Goal: Find specific page/section: Find specific page/section

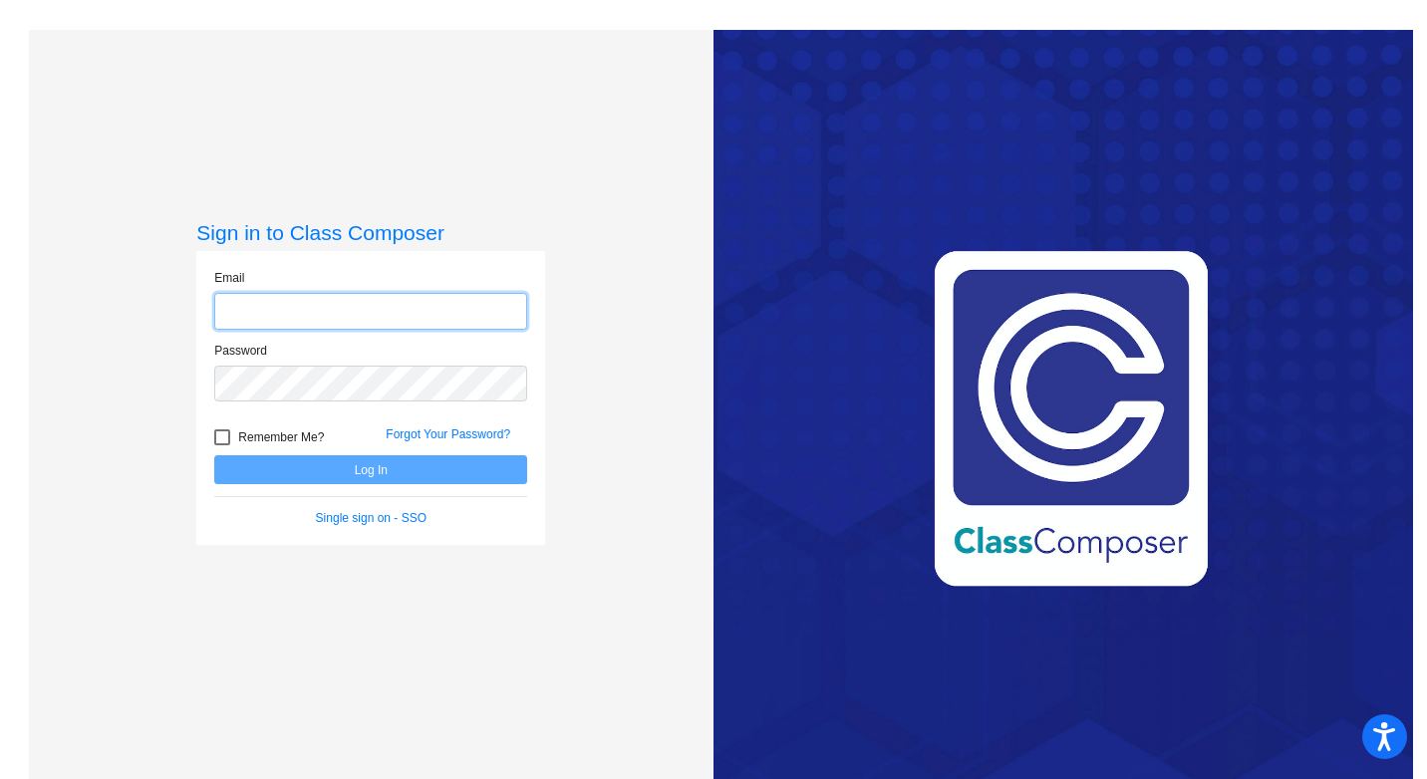
type input "[EMAIL_ADDRESS][DOMAIN_NAME]"
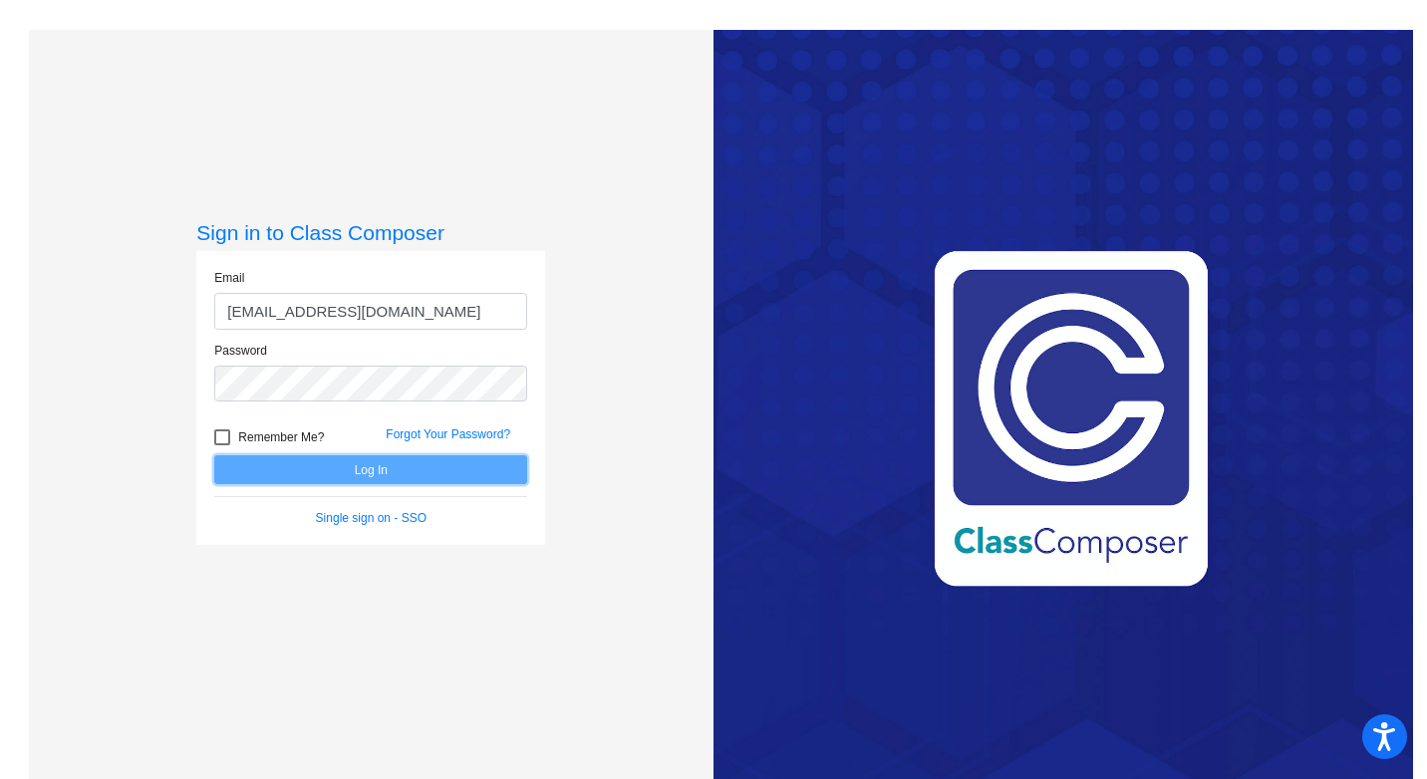
click at [378, 472] on button "Log In" at bounding box center [370, 469] width 313 height 29
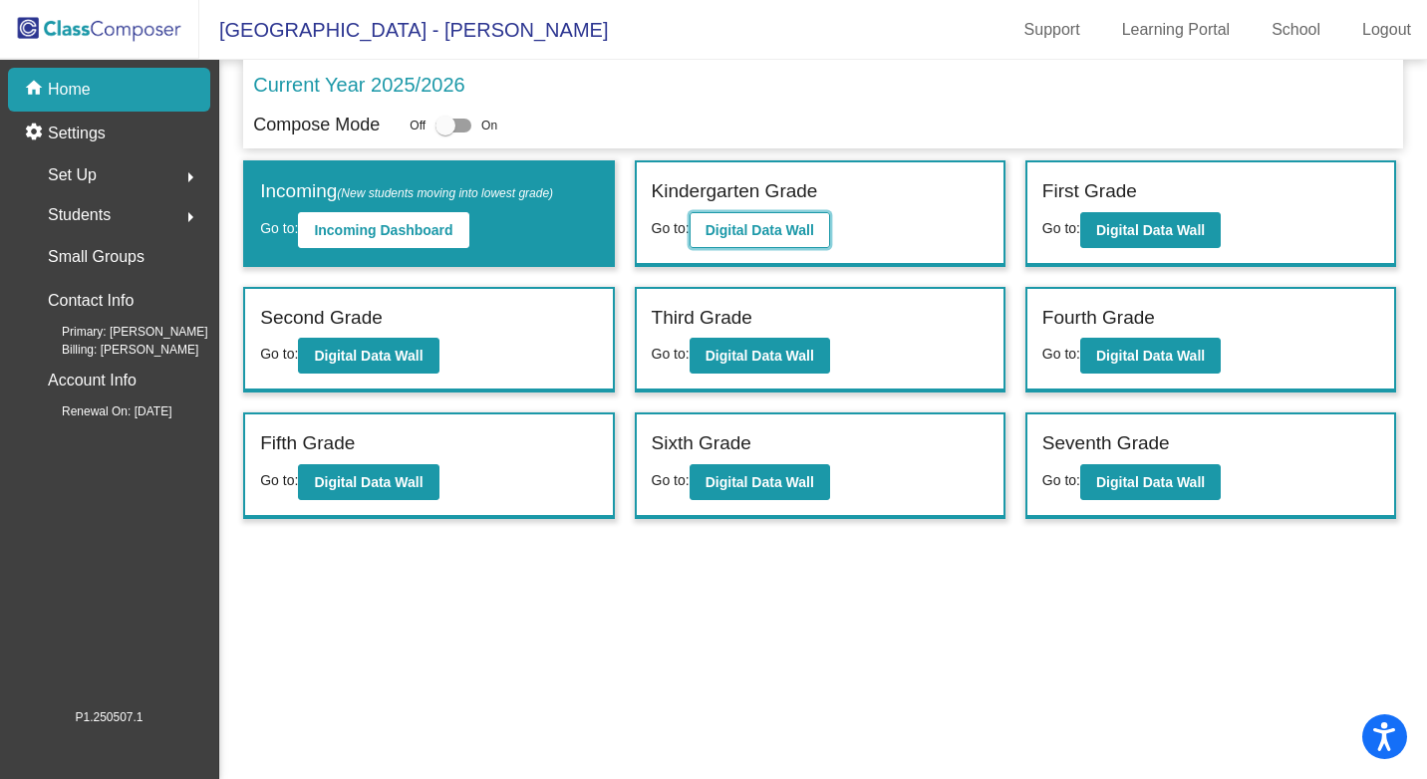
click at [767, 227] on b "Digital Data Wall" at bounding box center [759, 230] width 109 height 16
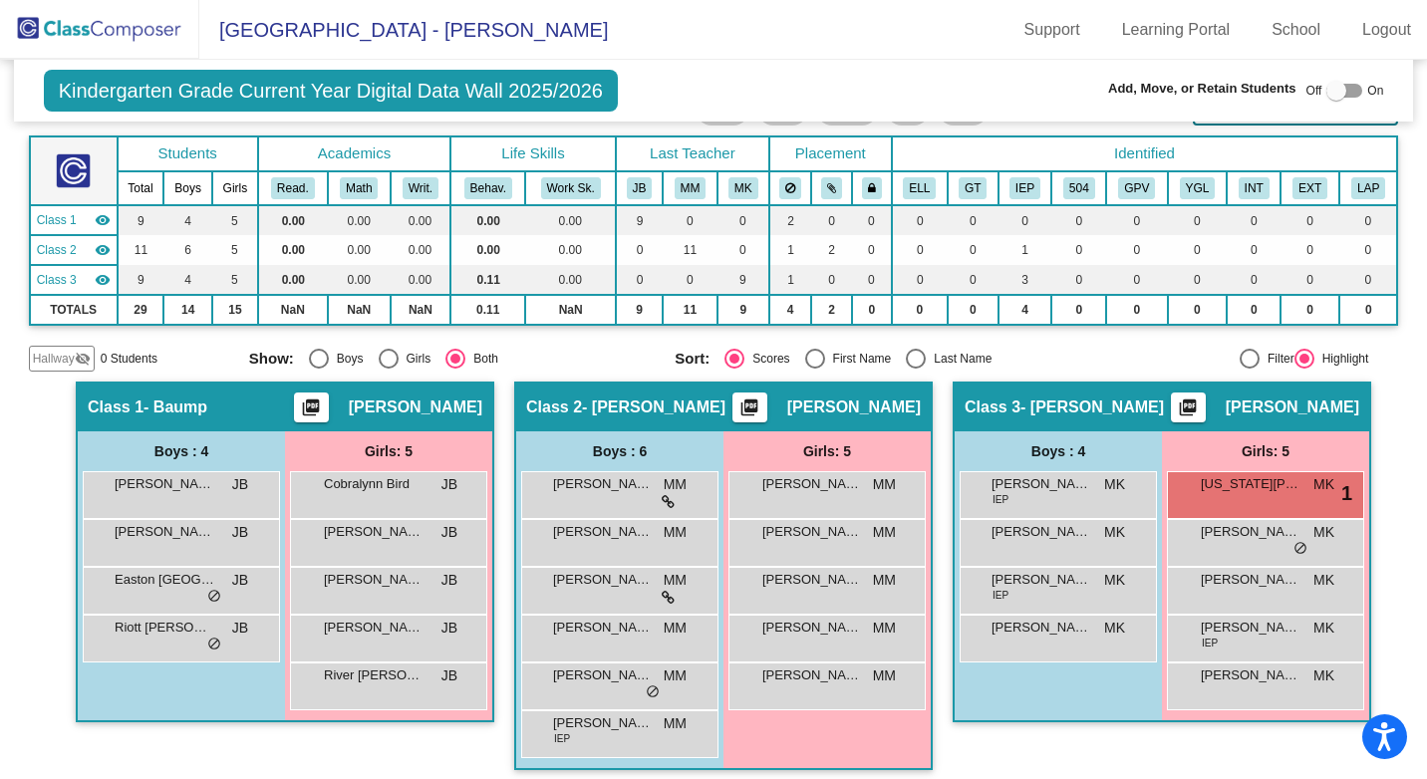
scroll to position [111, 0]
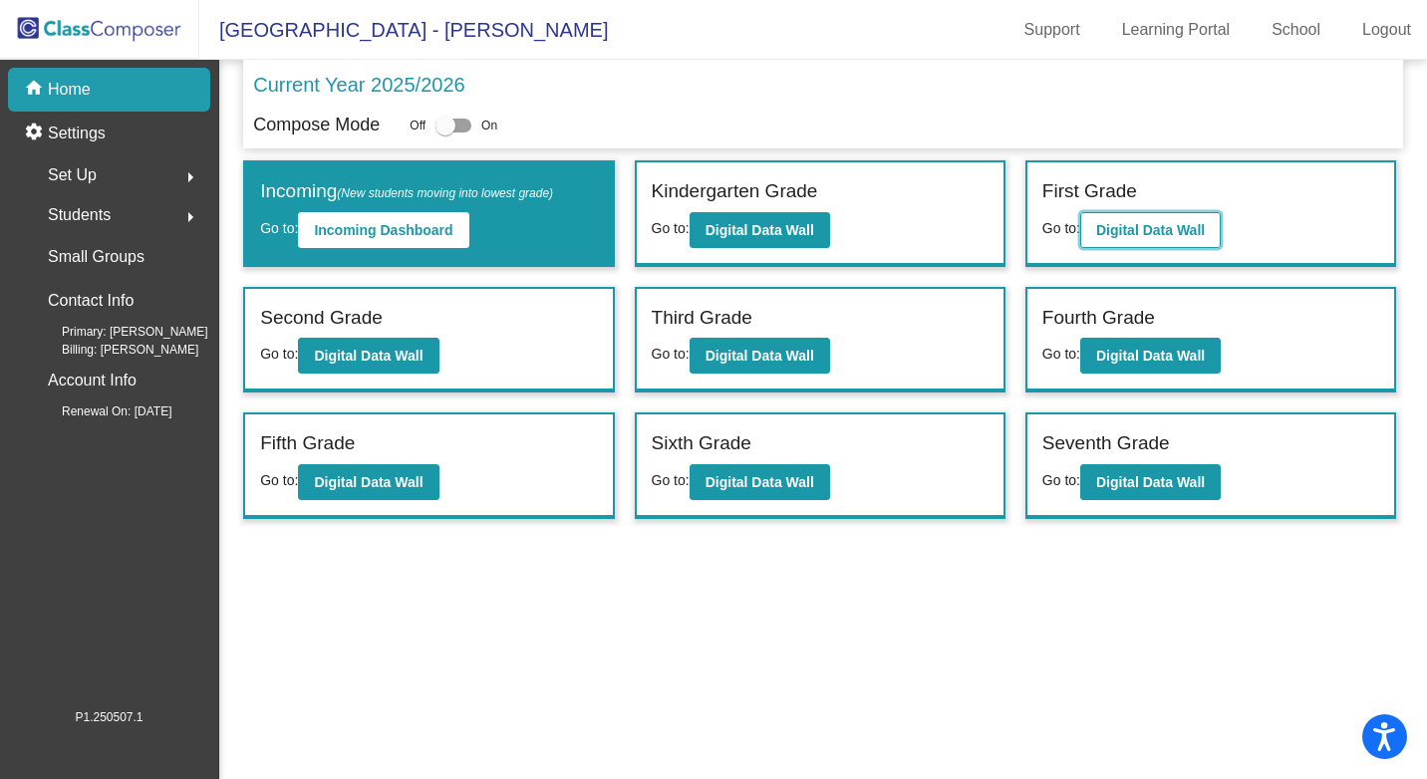
click at [1118, 232] on b "Digital Data Wall" at bounding box center [1150, 230] width 109 height 16
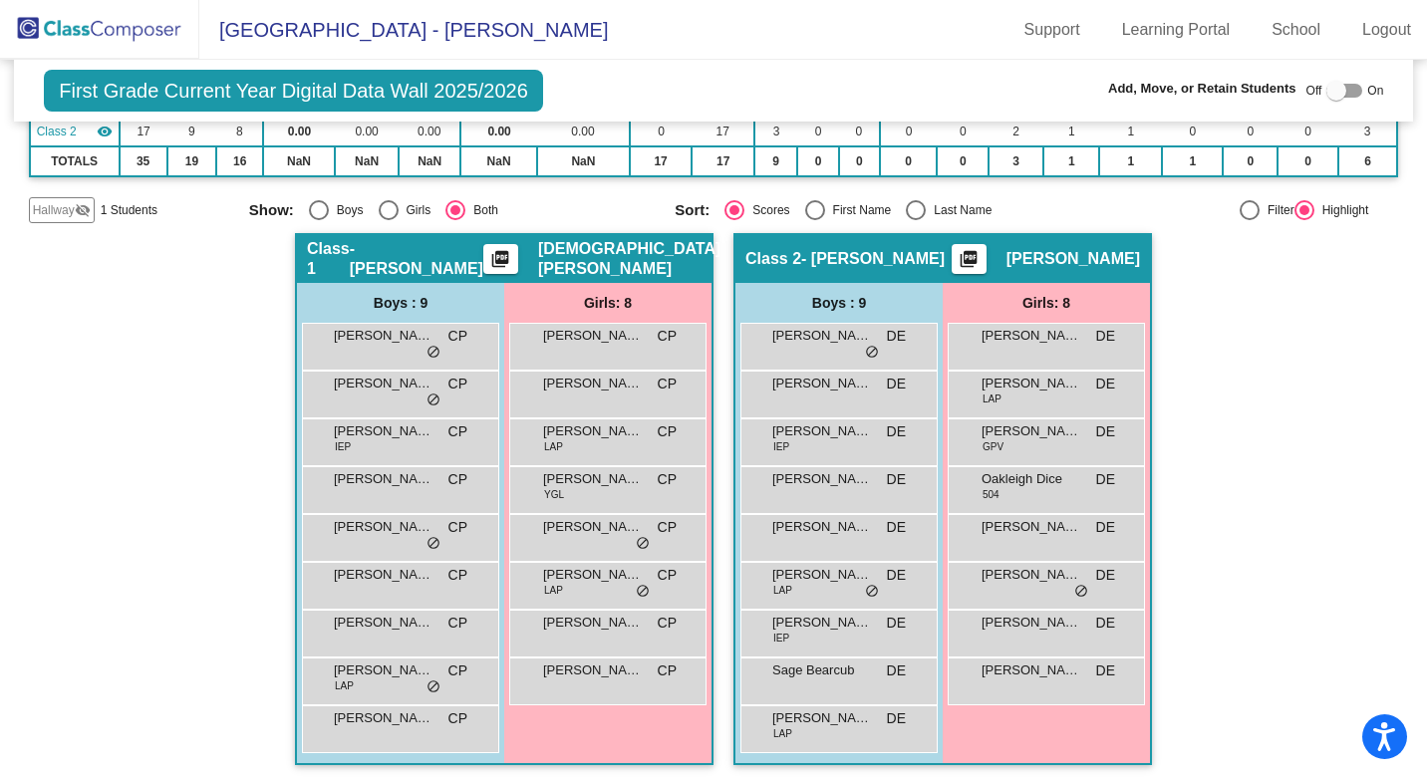
scroll to position [224, 0]
